Goal: Information Seeking & Learning: Learn about a topic

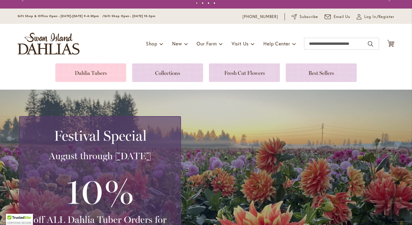
scroll to position [12, 0]
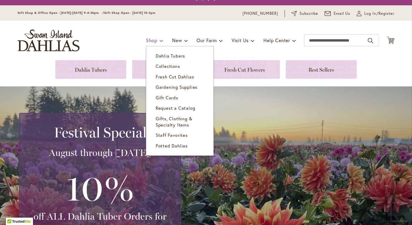
click at [160, 41] on span at bounding box center [162, 40] width 4 height 9
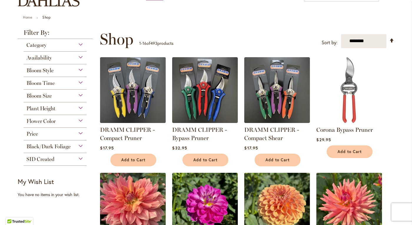
scroll to position [55, 0]
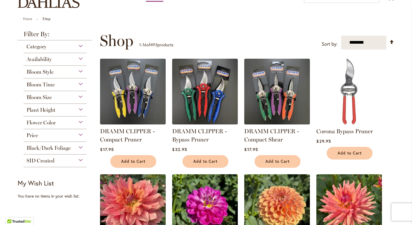
click at [81, 71] on div "Bloom Style" at bounding box center [55, 70] width 63 height 9
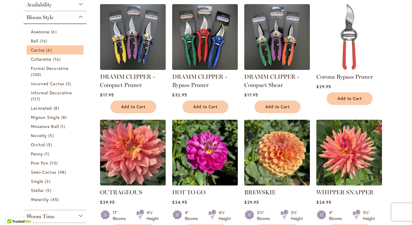
scroll to position [110, 0]
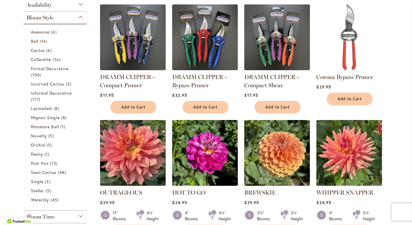
click at [81, 19] on div "Bloom Style" at bounding box center [55, 15] width 63 height 9
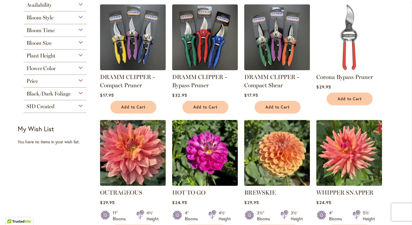
click at [81, 31] on div "Bloom Time" at bounding box center [55, 28] width 63 height 9
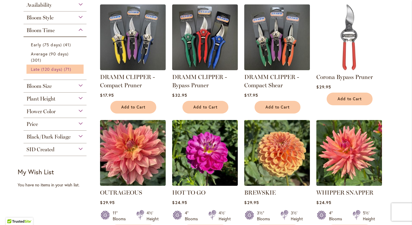
click at [58, 70] on span "Late (120 days)" at bounding box center [47, 69] width 32 height 6
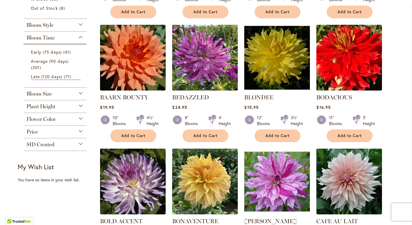
scroll to position [234, 0]
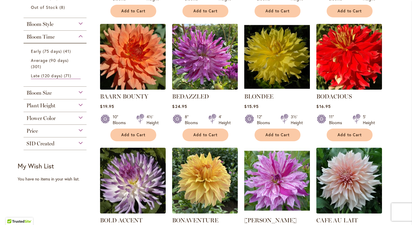
click at [80, 93] on div "Bloom Size" at bounding box center [55, 91] width 63 height 9
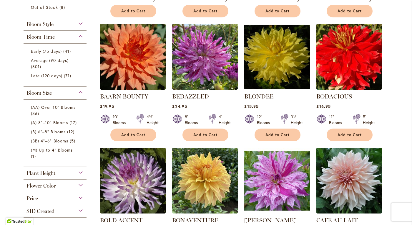
click at [80, 93] on div "Bloom Size" at bounding box center [55, 91] width 63 height 9
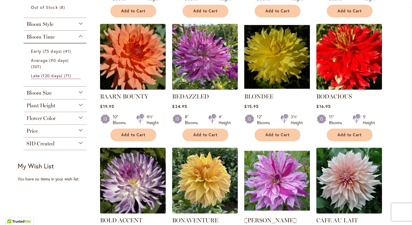
click at [81, 106] on div "Plant Height" at bounding box center [55, 103] width 63 height 9
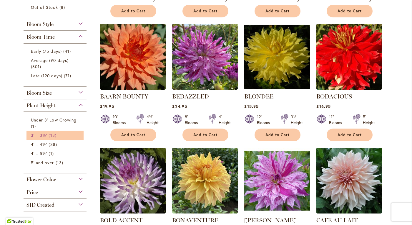
click at [50, 136] on span "18 items" at bounding box center [53, 135] width 9 height 6
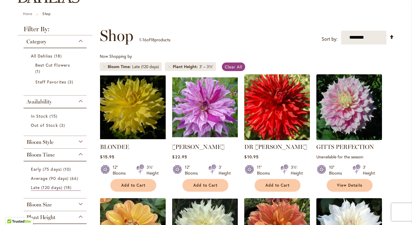
scroll to position [61, 0]
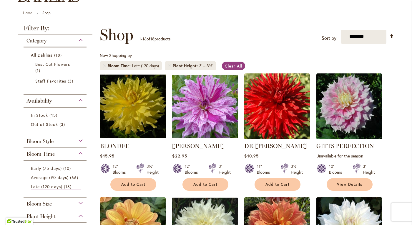
click at [208, 111] on img at bounding box center [205, 106] width 69 height 69
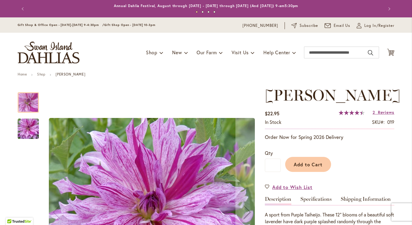
click at [28, 128] on img "Brandon Michael" at bounding box center [28, 129] width 42 height 28
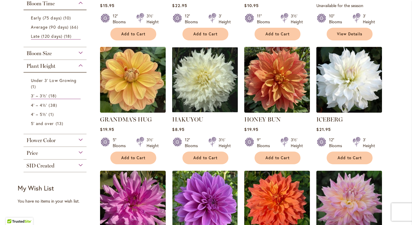
scroll to position [226, 0]
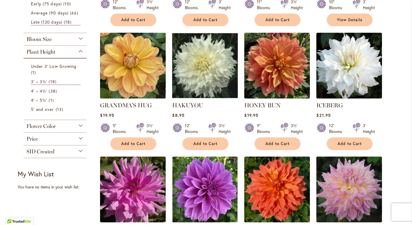
click at [141, 74] on img at bounding box center [133, 65] width 69 height 69
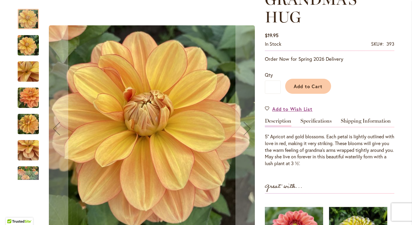
scroll to position [103, 0]
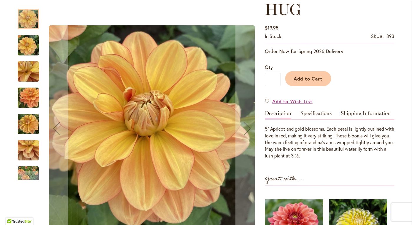
click at [29, 49] on img "GRANDMA'S HUG" at bounding box center [28, 45] width 21 height 28
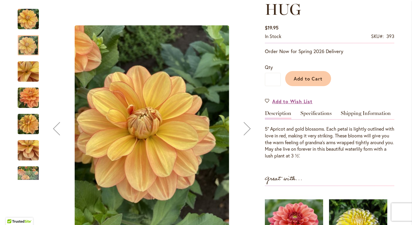
click at [31, 75] on img "GRANDMA'S HUG" at bounding box center [28, 72] width 42 height 32
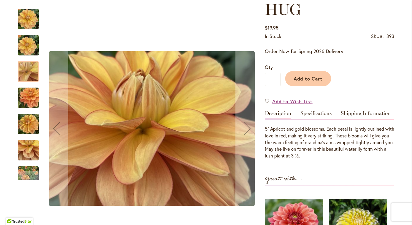
click at [33, 123] on img "GRANDMA'S HUG" at bounding box center [28, 124] width 21 height 28
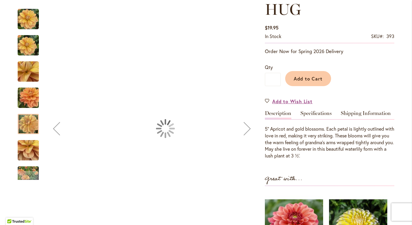
click at [32, 143] on img "GRANDMA'S HUG" at bounding box center [28, 150] width 21 height 28
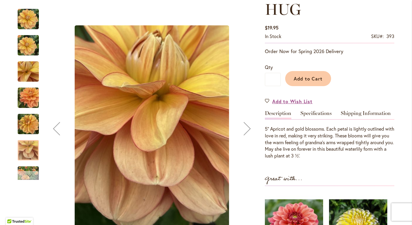
click at [32, 173] on div "Next" at bounding box center [28, 175] width 9 height 9
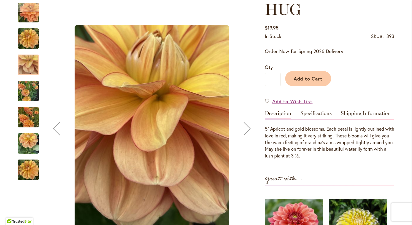
click at [29, 146] on img "GRANDMA'S HUG" at bounding box center [28, 143] width 21 height 28
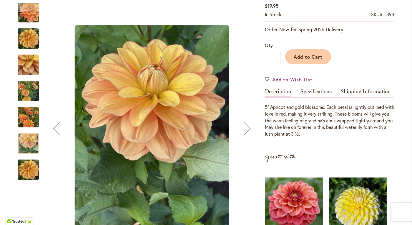
scroll to position [135, 0]
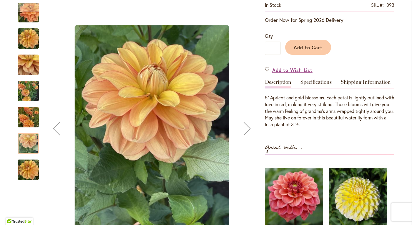
click at [33, 173] on img "GRANDMA'S HUG" at bounding box center [28, 170] width 21 height 28
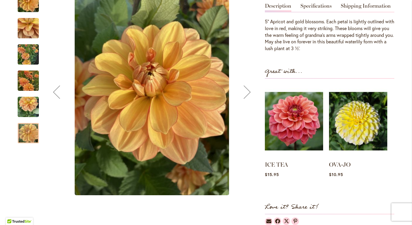
scroll to position [219, 0]
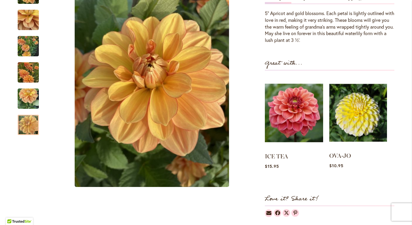
click at [360, 107] on img at bounding box center [359, 113] width 58 height 72
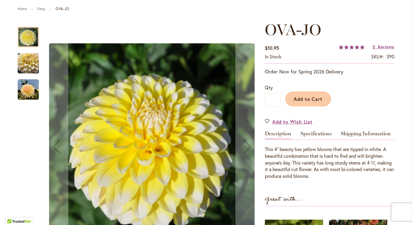
scroll to position [67, 0]
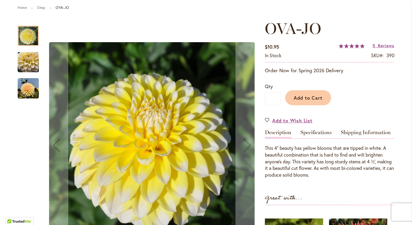
click at [22, 58] on img "OVA-JO" at bounding box center [28, 62] width 21 height 21
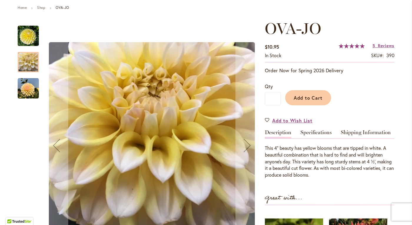
click at [29, 92] on img "OVA-JO" at bounding box center [28, 88] width 21 height 21
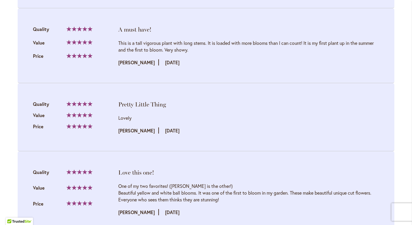
scroll to position [754, 0]
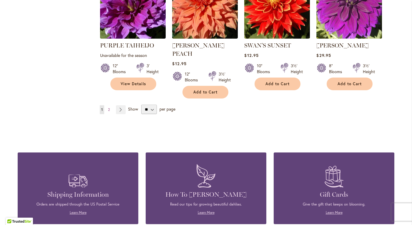
scroll to position [534, 0]
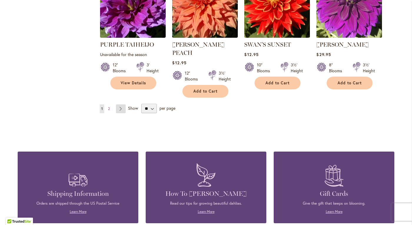
click at [121, 104] on link "Page Next" at bounding box center [121, 108] width 10 height 9
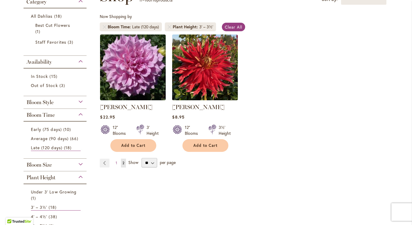
scroll to position [102, 0]
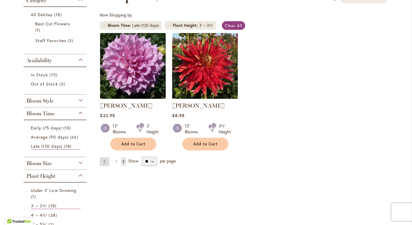
click at [105, 162] on link "Page Previous" at bounding box center [105, 161] width 10 height 9
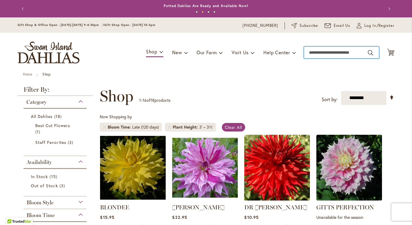
click at [321, 52] on input "Search" at bounding box center [341, 53] width 75 height 12
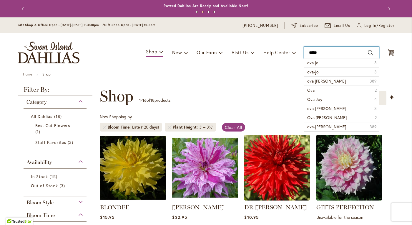
type input "******"
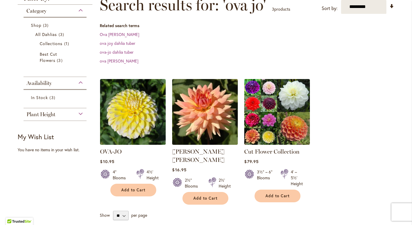
scroll to position [97, 0]
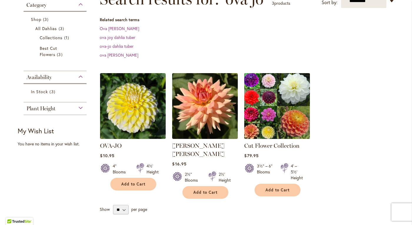
click at [270, 112] on img at bounding box center [277, 105] width 69 height 69
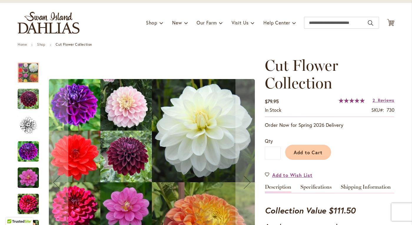
scroll to position [43, 0]
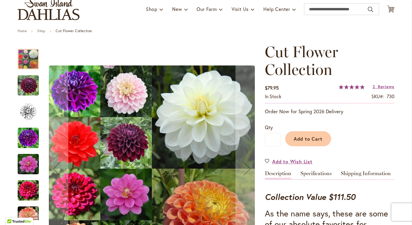
click at [32, 91] on img "Cut Flower Collection" at bounding box center [28, 85] width 21 height 21
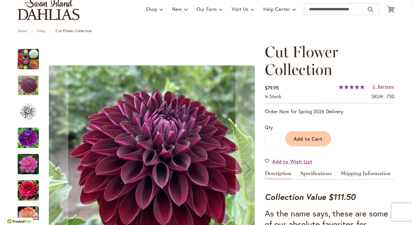
click at [28, 116] on img "Cut Flower Collection" at bounding box center [28, 111] width 21 height 21
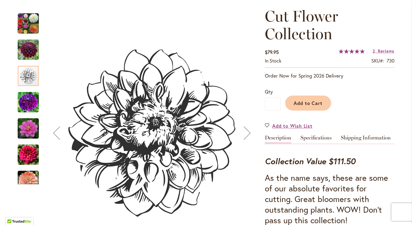
scroll to position [85, 0]
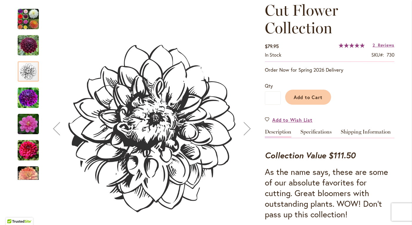
click at [28, 116] on img "Cut Flower Collection" at bounding box center [28, 123] width 21 height 21
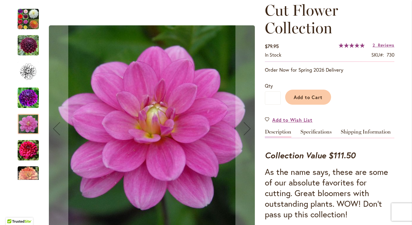
click at [28, 105] on img "Cut Flower Collection" at bounding box center [28, 97] width 21 height 21
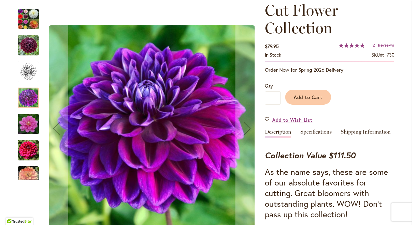
click at [30, 147] on img "Cut Flower Collection" at bounding box center [28, 150] width 21 height 21
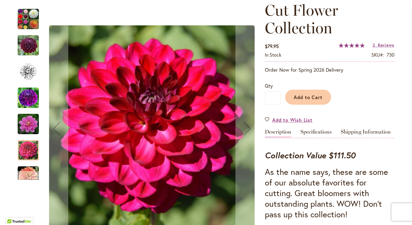
click at [30, 173] on div "Next" at bounding box center [28, 175] width 9 height 9
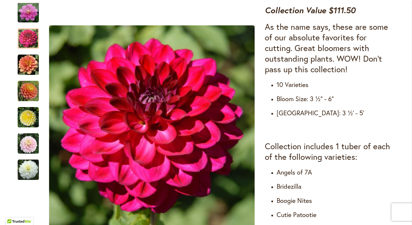
scroll to position [234, 0]
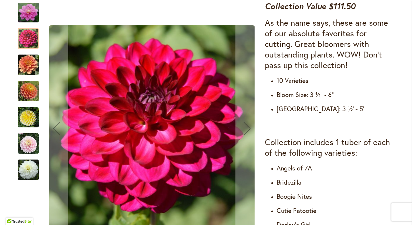
click at [33, 171] on img "Cut Flower Collection" at bounding box center [28, 169] width 21 height 21
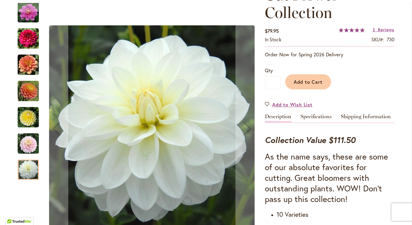
scroll to position [68, 0]
